Goal: Browse casually

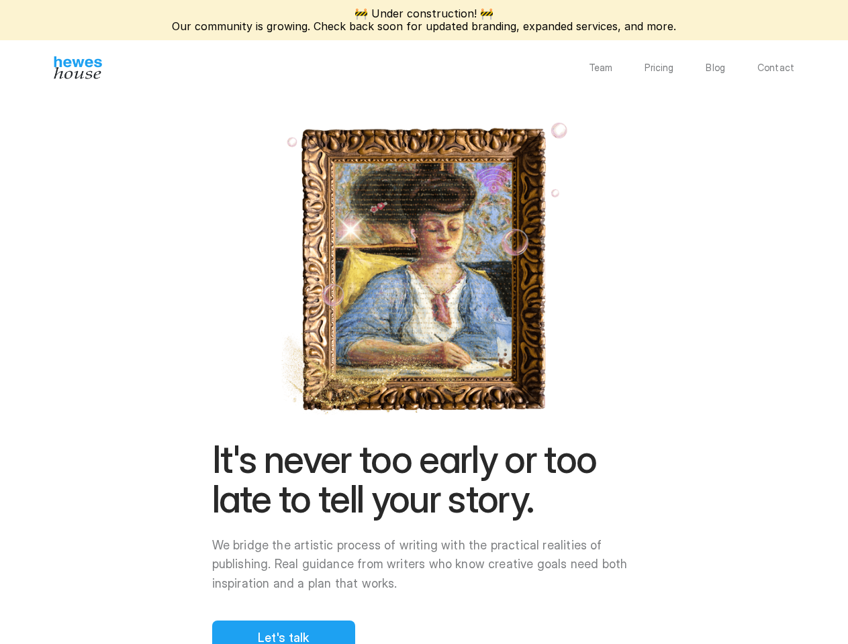
click at [424, 440] on div "It's never too early or too late to tell your story. We bridge the artistic pro…" at bounding box center [424, 547] width 424 height 215
click at [573, 301] on img at bounding box center [424, 268] width 298 height 302
